Goal: Obtain resource: Obtain resource

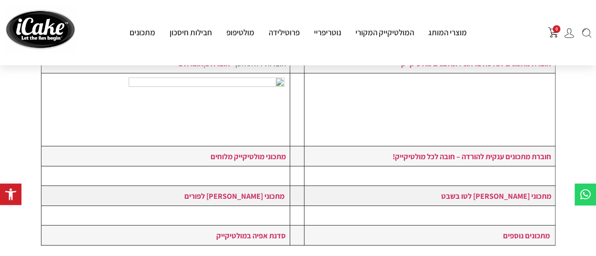
scroll to position [286, 0]
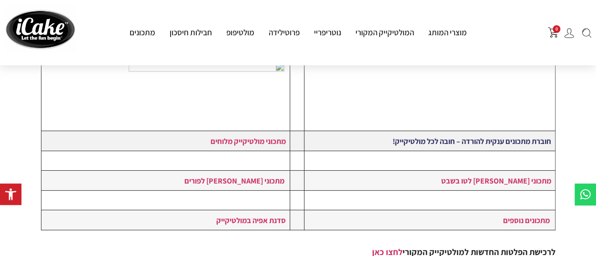
click at [436, 142] on strong "חוברת מתכונים ענקית להורדה – חובה לכל מולטיקייק!" at bounding box center [471, 141] width 159 height 10
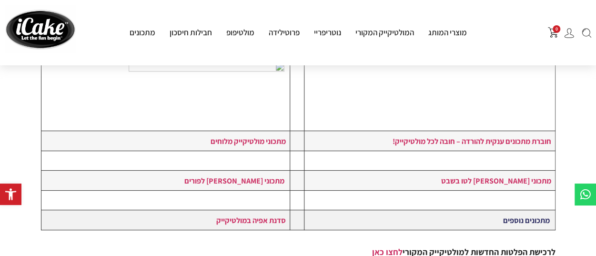
click at [509, 219] on link "מתכונים נוספים" at bounding box center [526, 220] width 47 height 10
